Goal: Information Seeking & Learning: Learn about a topic

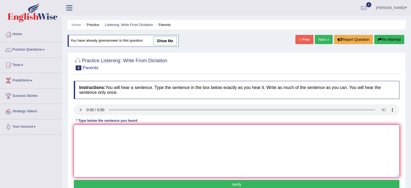
click at [247, 156] on textarea at bounding box center [236, 151] width 325 height 52
drag, startPoint x: 37, startPoint y: 49, endPoint x: 44, endPoint y: 52, distance: 7.3
click at [37, 49] on link "Practice Questions" at bounding box center [31, 49] width 62 height 14
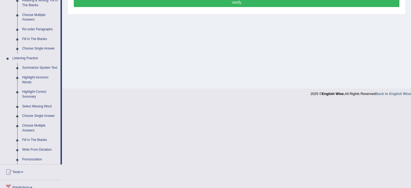
scroll to position [180, 0]
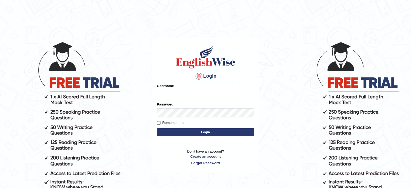
type input "narottam"
drag, startPoint x: 211, startPoint y: 133, endPoint x: 213, endPoint y: 131, distance: 2.9
click at [213, 133] on button "Login" at bounding box center [205, 132] width 97 height 8
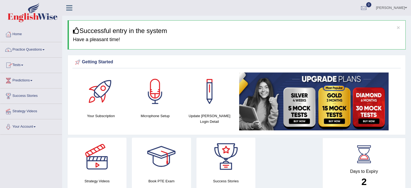
click at [25, 48] on link "Practice Questions" at bounding box center [31, 49] width 62 height 14
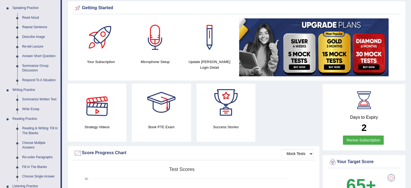
scroll to position [61, 0]
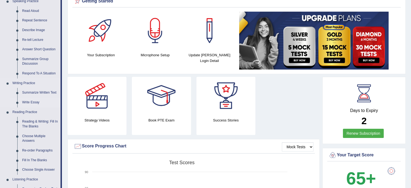
click at [28, 101] on link "Write Essay" at bounding box center [40, 103] width 41 height 10
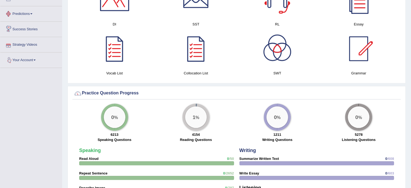
scroll to position [349, 0]
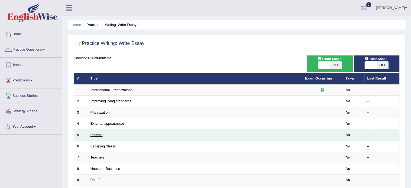
click at [97, 135] on link "Parents" at bounding box center [96, 135] width 12 height 4
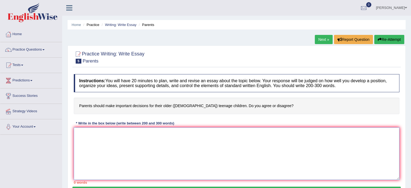
click at [104, 132] on textarea at bounding box center [236, 153] width 325 height 52
click at [105, 140] on textarea at bounding box center [236, 153] width 325 height 52
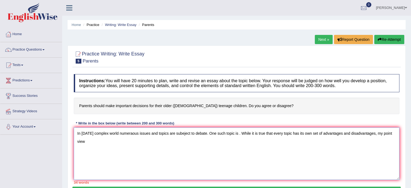
drag, startPoint x: 78, startPoint y: 140, endPoint x: 85, endPoint y: 140, distance: 7.8
click at [80, 140] on textarea "In today's complex world numeraous issues and topics are subeject to debate. On…" at bounding box center [236, 153] width 325 height 52
click at [393, 134] on textarea "In today's complex world numeraous issues and topics are subeject to debate. On…" at bounding box center [236, 153] width 325 height 52
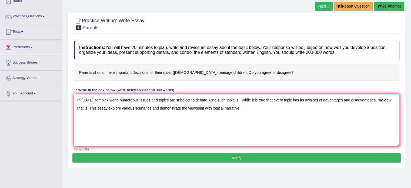
scroll to position [38, 0]
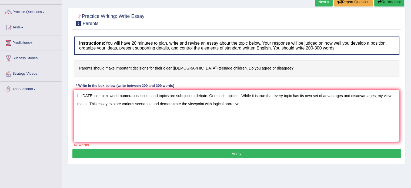
type textarea "In today's complex world numeraous issues and topics are subeject to debate. On…"
click at [205, 153] on button "Verify" at bounding box center [236, 153] width 328 height 9
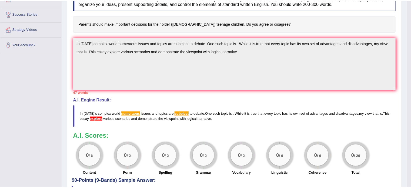
scroll to position [82, 0]
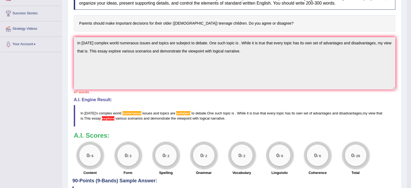
drag, startPoint x: 415, startPoint y: 59, endPoint x: 414, endPoint y: 100, distance: 40.8
click at [411, 100] on html "Toggle navigation Home Practice Questions Speaking Practice Read Aloud Repeat S…" at bounding box center [205, 12] width 411 height 188
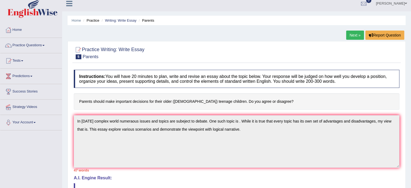
scroll to position [4, 0]
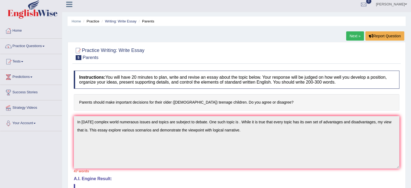
click at [30, 47] on link "Practice Questions" at bounding box center [31, 46] width 62 height 14
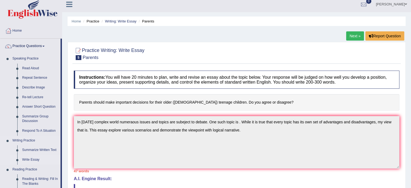
click at [33, 159] on link "Write Essay" at bounding box center [40, 160] width 41 height 10
